Goal: Task Accomplishment & Management: Manage account settings

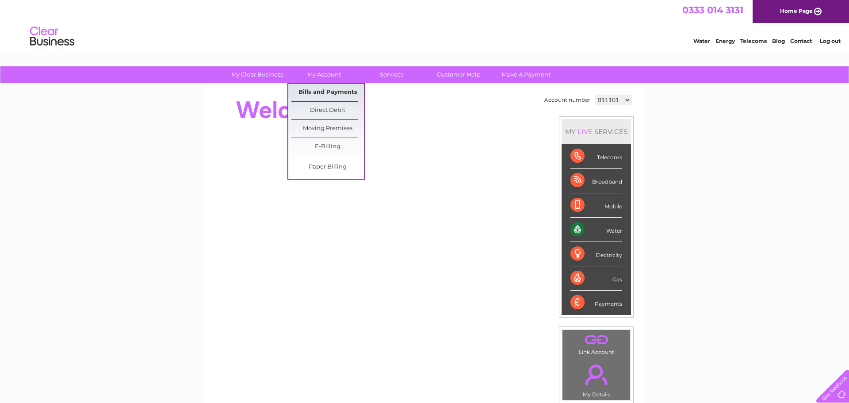
click at [328, 93] on link "Bills and Payments" at bounding box center [327, 93] width 73 height 18
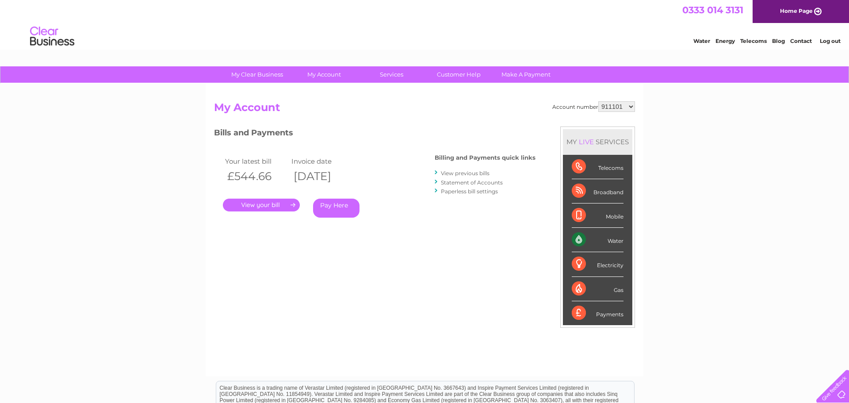
click at [265, 205] on link "." at bounding box center [261, 205] width 77 height 13
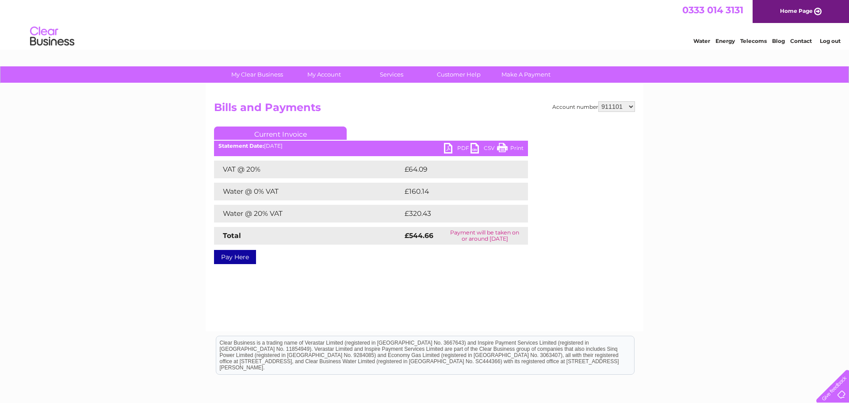
click at [455, 149] on link "PDF" at bounding box center [457, 149] width 27 height 13
